Goal: Find specific page/section: Find specific page/section

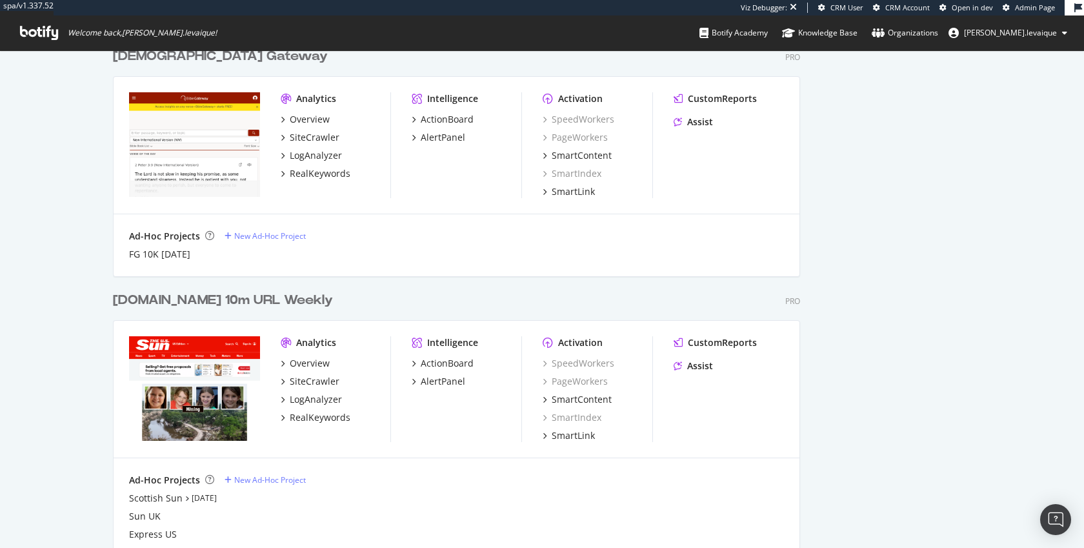
scroll to position [5983, 688]
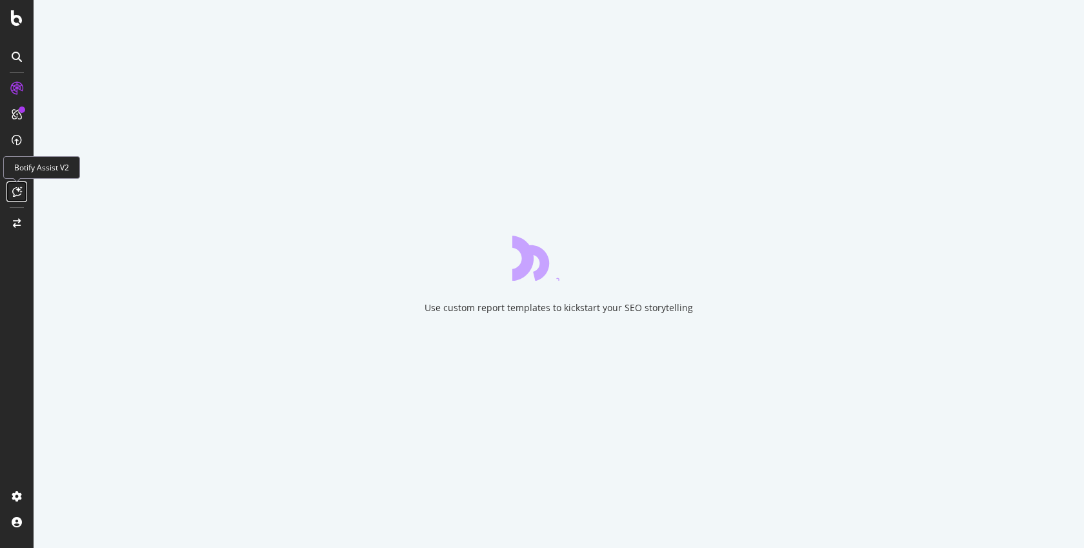
click at [12, 194] on icon at bounding box center [17, 192] width 10 height 10
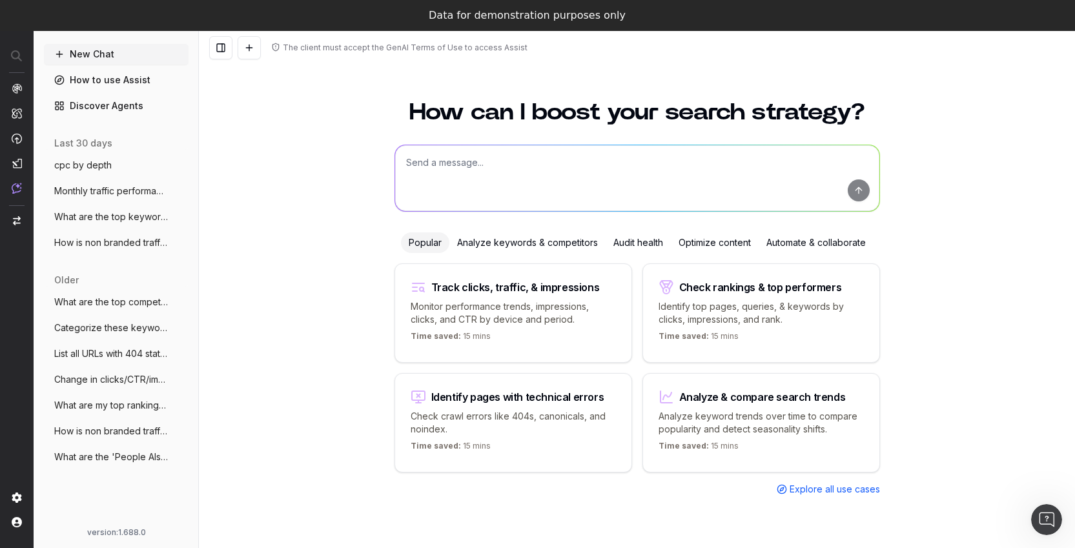
click at [92, 168] on span "cpc by depth" at bounding box center [82, 165] width 57 height 13
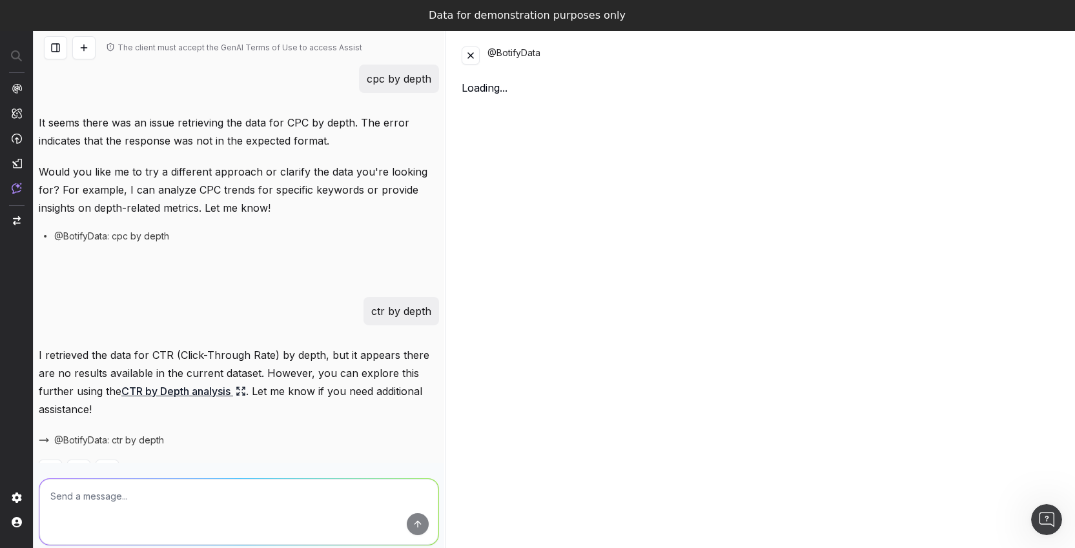
scroll to position [41, 0]
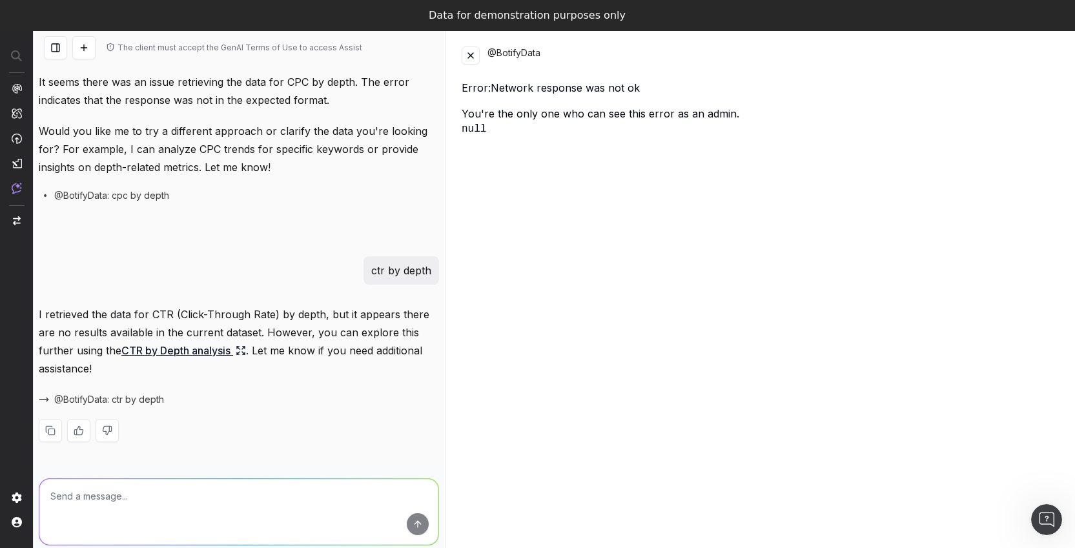
click at [190, 354] on link "CTR by Depth analysis" at bounding box center [183, 350] width 125 height 18
